Goal: Task Accomplishment & Management: Complete application form

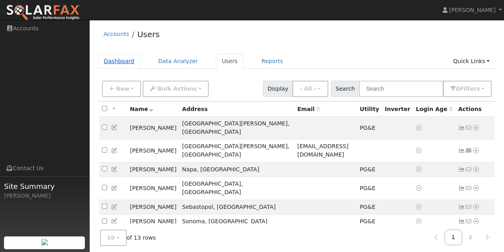
click at [113, 60] on link "Dashboard" at bounding box center [119, 61] width 43 height 15
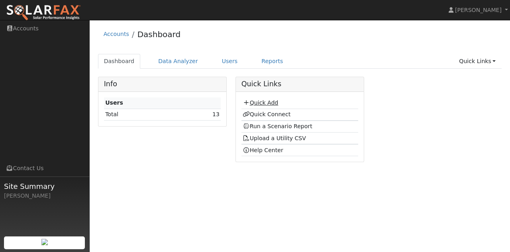
click at [262, 103] on link "Quick Add" at bounding box center [260, 102] width 35 height 6
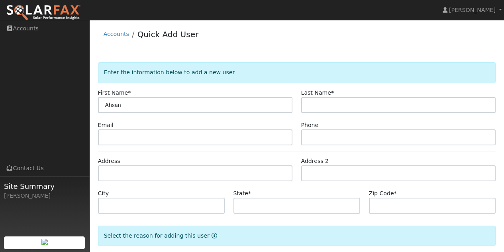
type input "Ahsan"
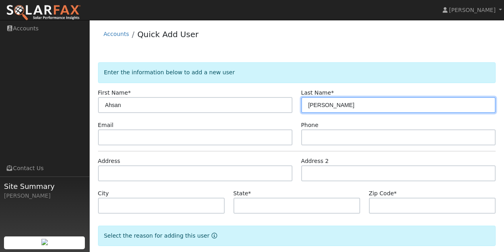
type input "Kazmi"
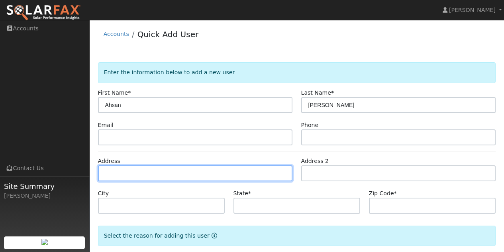
click at [149, 168] on input "text" at bounding box center [195, 173] width 195 height 16
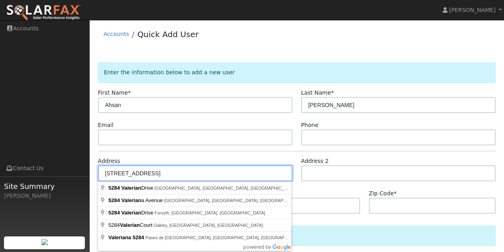
type input "5284 Valerian Drive"
type input "Fairfield"
type input "CA"
type input "94534"
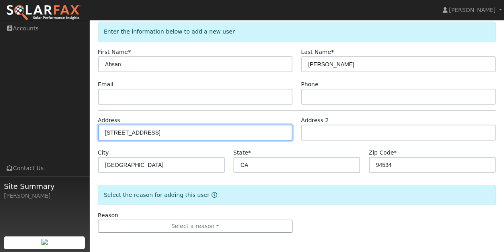
scroll to position [41, 0]
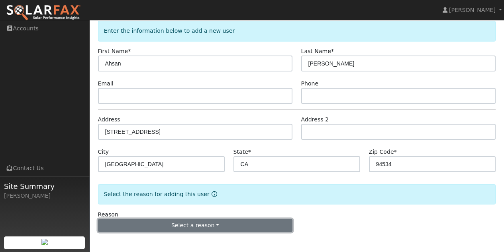
click at [166, 225] on button "Select a reason" at bounding box center [195, 225] width 195 height 14
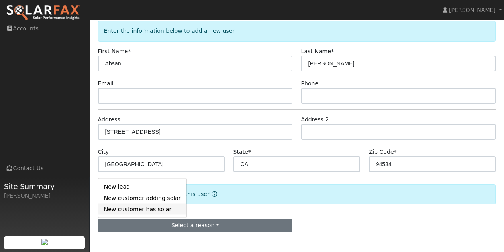
click at [143, 211] on link "New customer has solar" at bounding box center [142, 208] width 88 height 11
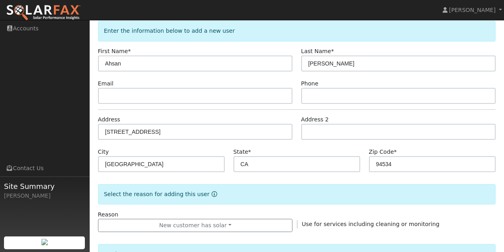
click at [346, 224] on span "Use for services including cleaning or monitoring" at bounding box center [371, 223] width 138 height 6
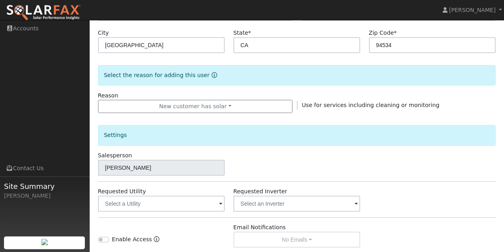
scroll to position [161, 0]
click at [356, 199] on span at bounding box center [356, 203] width 3 height 9
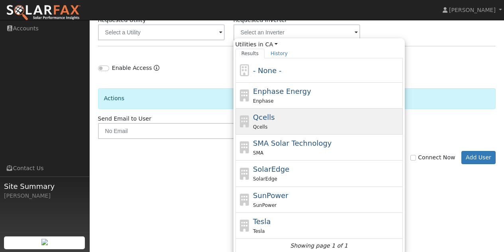
scroll to position [335, 0]
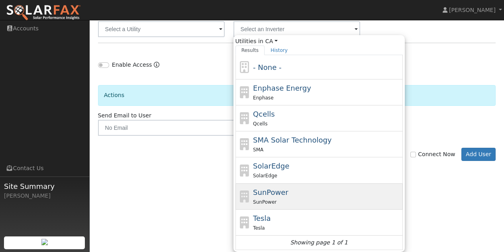
click at [281, 196] on span "SunPower" at bounding box center [270, 192] width 35 height 8
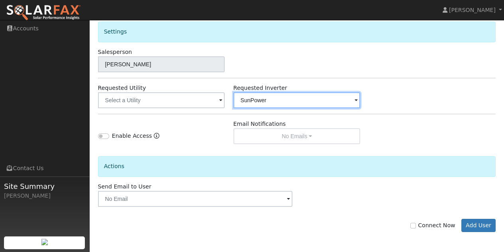
click at [353, 96] on input "SunPower" at bounding box center [297, 100] width 127 height 16
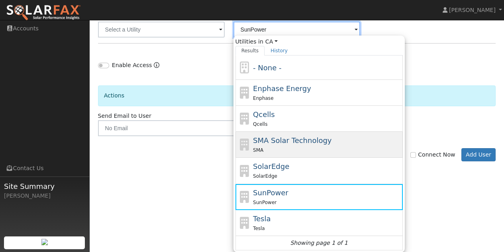
scroll to position [335, 0]
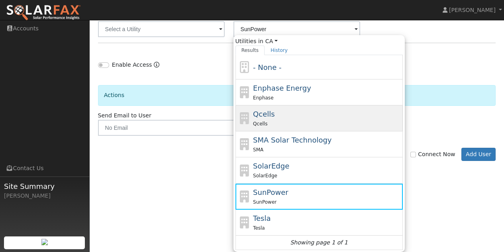
click at [319, 118] on div "Qcells Qcells" at bounding box center [327, 117] width 148 height 19
type input "Qcells"
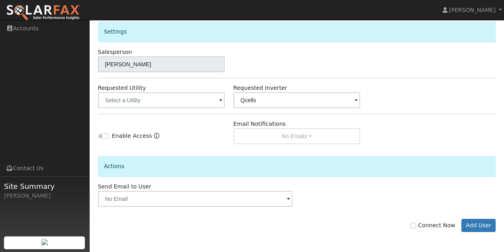
scroll to position [264, 0]
click at [396, 118] on div "Settings Salesperson Dave Macdonneil Requested Utility Requested Inverter Qcell…" at bounding box center [297, 77] width 398 height 134
click at [470, 226] on button "Add User" at bounding box center [479, 225] width 35 height 14
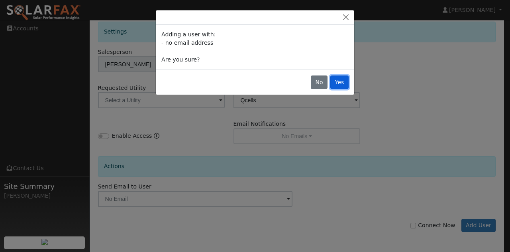
click at [343, 83] on button "Yes" at bounding box center [340, 82] width 18 height 14
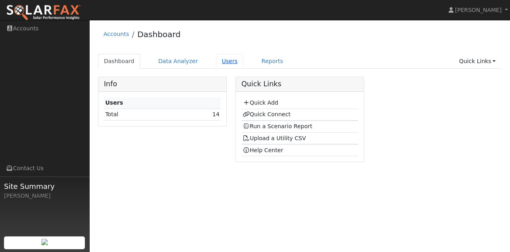
click at [219, 60] on link "Users" at bounding box center [230, 61] width 28 height 15
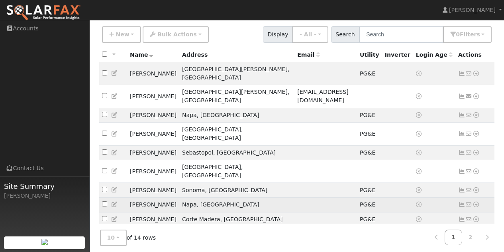
scroll to position [57, 0]
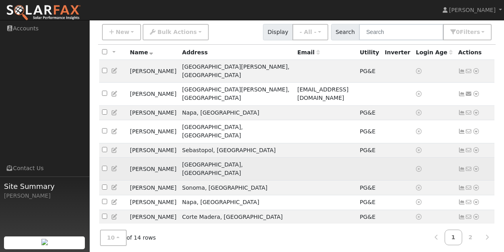
click at [475, 166] on icon at bounding box center [476, 169] width 7 height 6
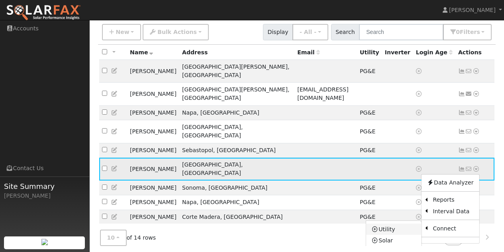
click at [381, 223] on link "Utility" at bounding box center [393, 228] width 55 height 11
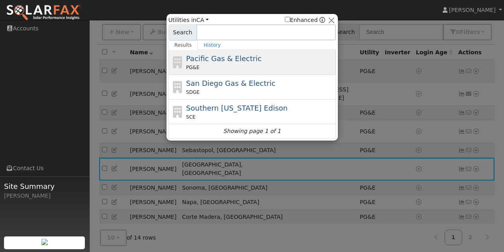
click at [212, 63] on span "Pacific Gas & Electric" at bounding box center [223, 58] width 75 height 8
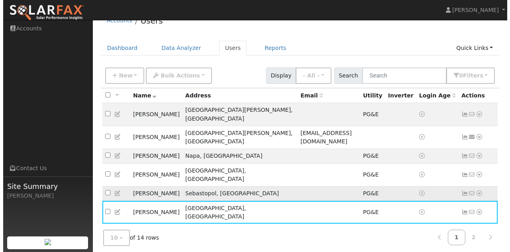
scroll to position [40, 0]
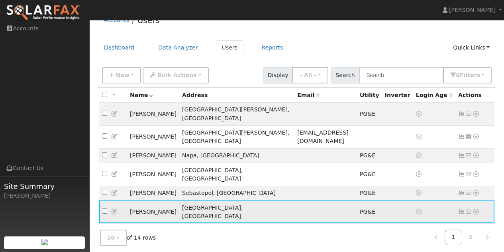
click at [475, 209] on icon at bounding box center [476, 212] width 7 height 6
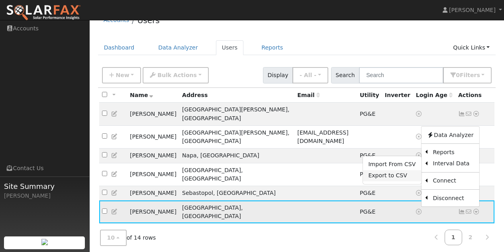
click at [384, 170] on link "Export to CSV" at bounding box center [392, 175] width 59 height 11
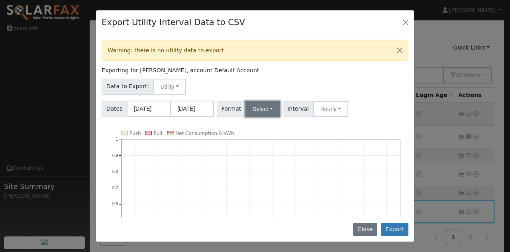
click at [266, 109] on button "Select" at bounding box center [263, 109] width 35 height 16
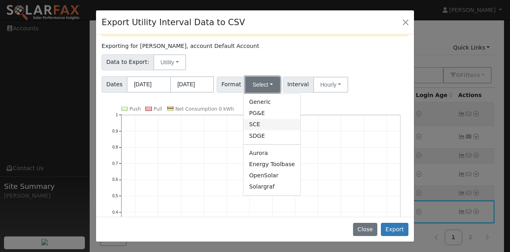
scroll to position [80, 0]
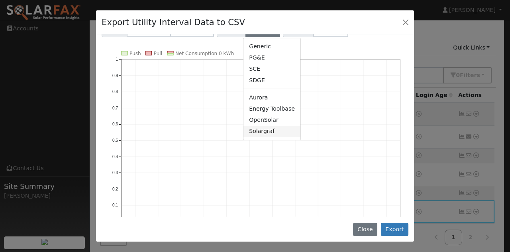
click at [262, 131] on link "Solargraf" at bounding box center [272, 131] width 57 height 11
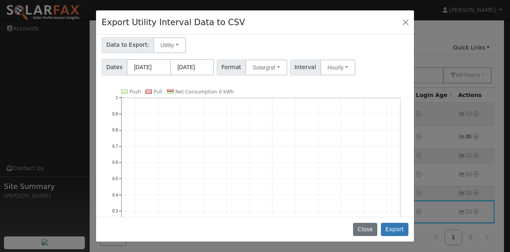
scroll to position [40, 0]
click at [399, 231] on button "Export" at bounding box center [395, 229] width 28 height 14
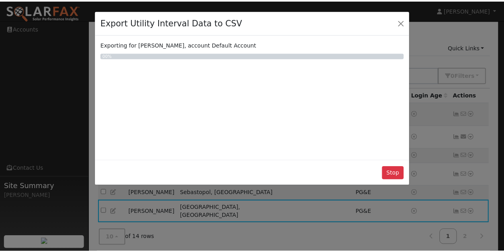
scroll to position [0, 0]
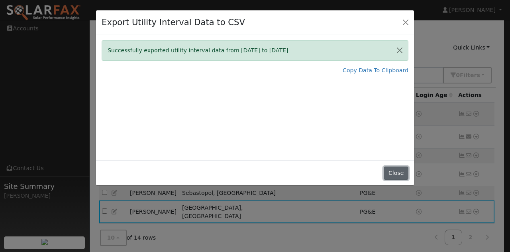
click at [397, 171] on button "Close" at bounding box center [396, 173] width 24 height 14
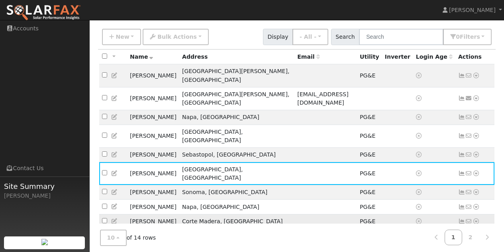
scroll to position [83, 0]
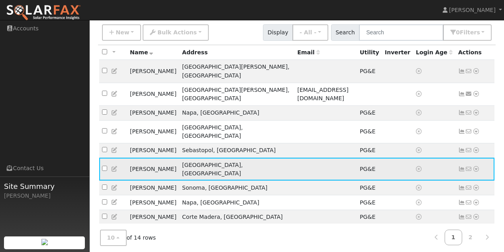
click at [476, 166] on icon at bounding box center [476, 169] width 7 height 6
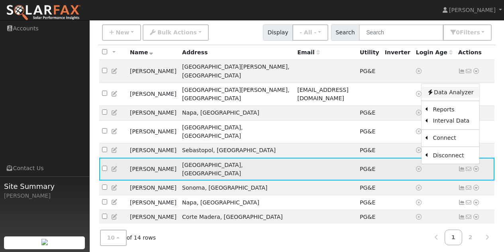
click at [453, 87] on link "Data Analyzer" at bounding box center [450, 92] width 58 height 11
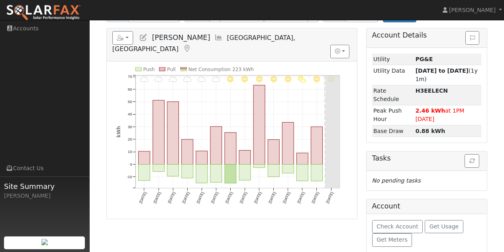
scroll to position [75, 0]
